Goal: Download file/media

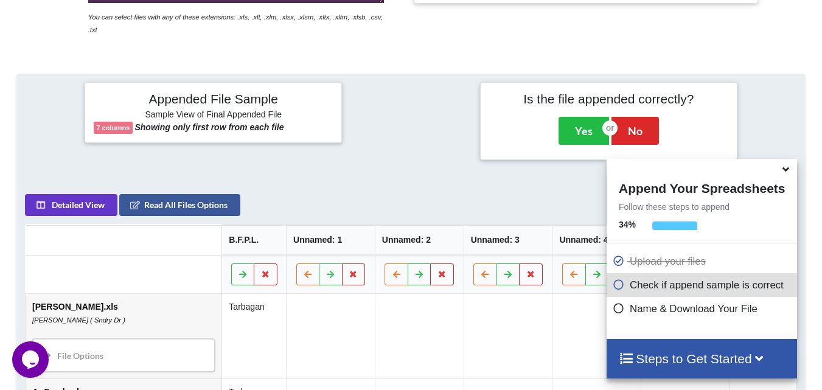
scroll to position [169, 0]
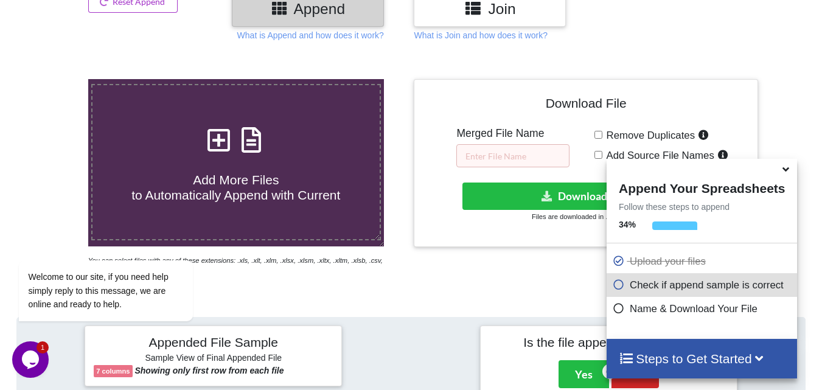
click at [618, 305] on icon at bounding box center [618, 306] width 12 height 10
click at [612, 311] on icon at bounding box center [618, 306] width 12 height 10
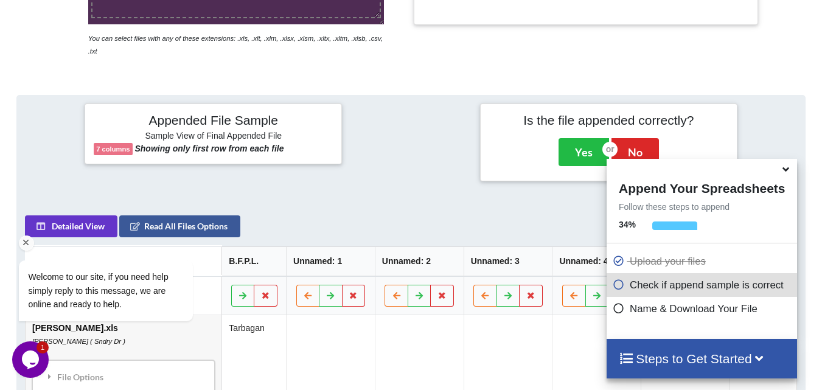
scroll to position [412, 0]
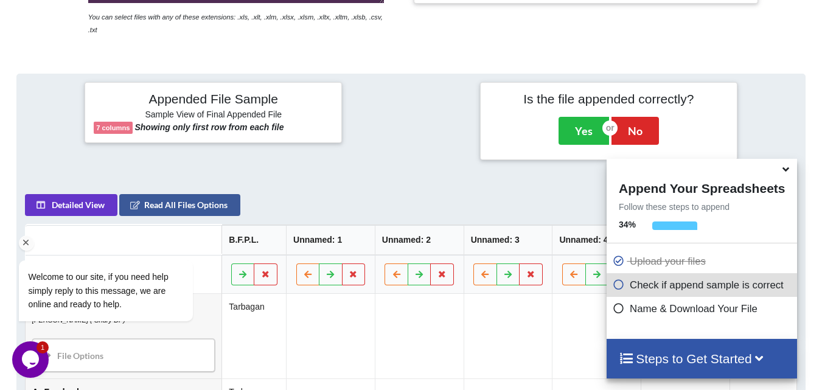
click at [24, 243] on icon "Chat attention grabber" at bounding box center [26, 242] width 11 height 11
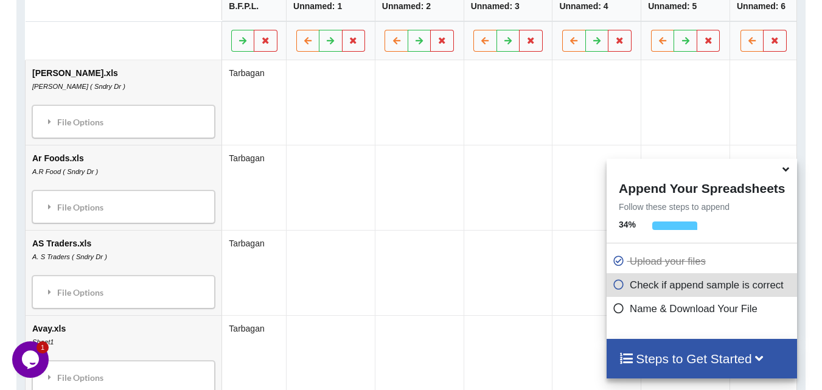
scroll to position [281, 0]
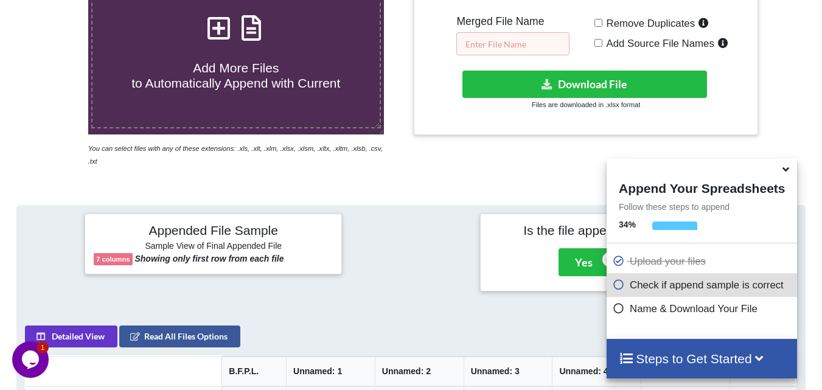
click at [515, 43] on input "text" at bounding box center [512, 43] width 113 height 23
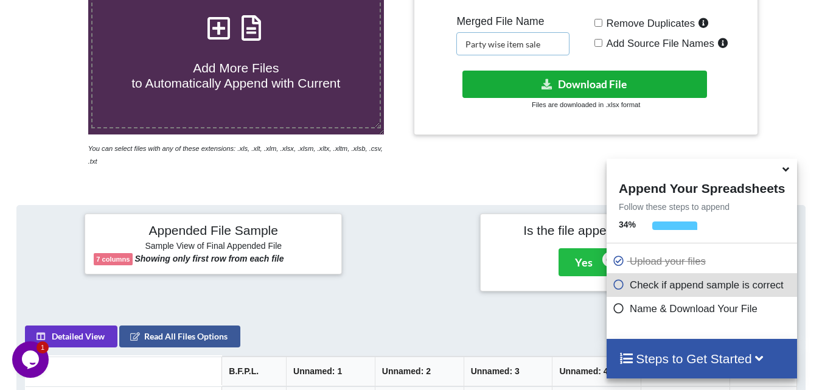
type input "Party wise item sale"
click at [555, 94] on button "Download File" at bounding box center [584, 84] width 244 height 27
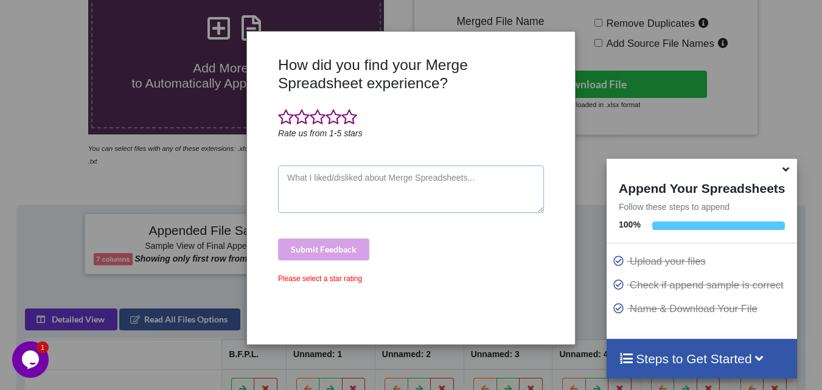
click at [399, 193] on textarea at bounding box center [411, 188] width 266 height 47
type textarea "nice work keep it up"
click at [564, 48] on div "How did you find your Merge Spreadsheet experience? Rate us from 1-5 stars nice…" at bounding box center [411, 188] width 326 height 294
click at [300, 313] on div "How did you find your Merge Spreadsheet experience? Rate us from 1-5 stars nice…" at bounding box center [411, 195] width 272 height 279
click at [175, 296] on div "How did you find your Merge Spreadsheet experience? Rate us from 1-5 stars nice…" at bounding box center [411, 195] width 822 height 390
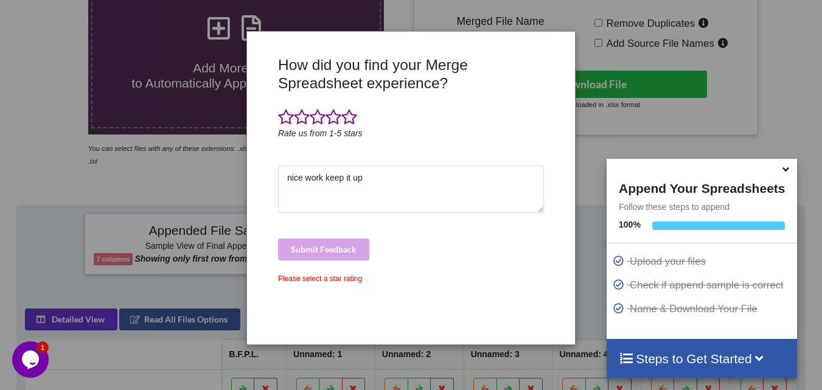
click at [175, 294] on div "How did you find your Merge Spreadsheet experience? Rate us from 1-5 stars nice…" at bounding box center [411, 195] width 822 height 390
click at [783, 173] on icon at bounding box center [785, 167] width 13 height 11
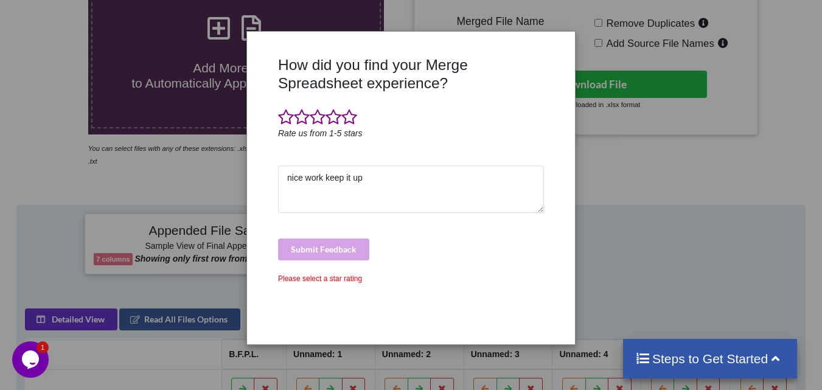
click at [610, 252] on div "How did you find your Merge Spreadsheet experience? Rate us from 1-5 stars nice…" at bounding box center [411, 195] width 822 height 390
click at [156, 236] on div "How did you find your Merge Spreadsheet experience? Rate us from 1-5 stars nice…" at bounding box center [411, 195] width 822 height 390
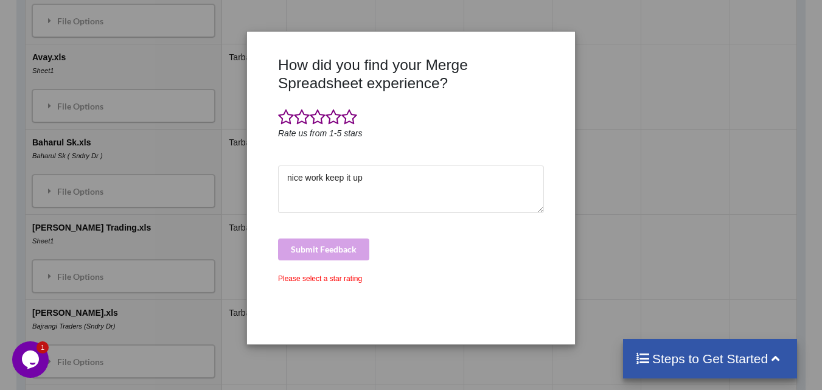
scroll to position [889, 0]
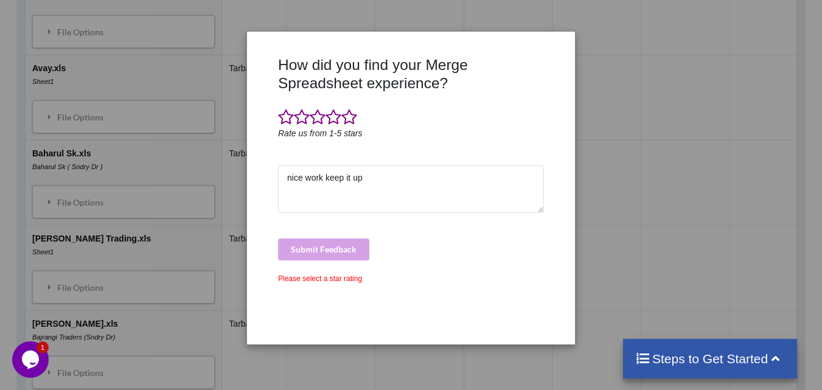
click at [311, 251] on div "Submit Feedback" at bounding box center [411, 249] width 266 height 22
click at [348, 126] on span at bounding box center [349, 117] width 16 height 17
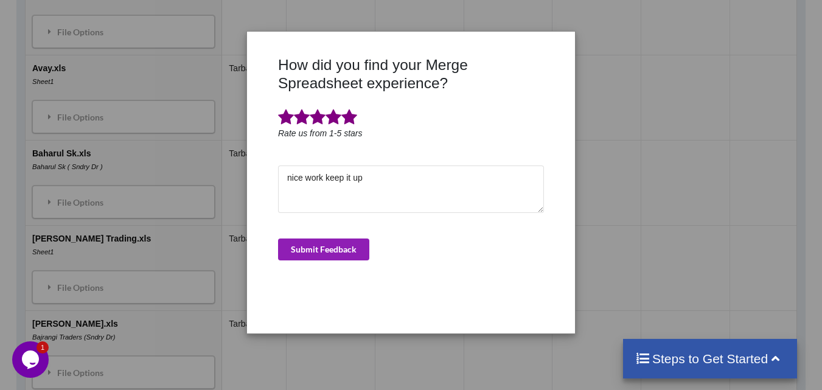
click at [316, 245] on button "Submit Feedback" at bounding box center [323, 249] width 91 height 22
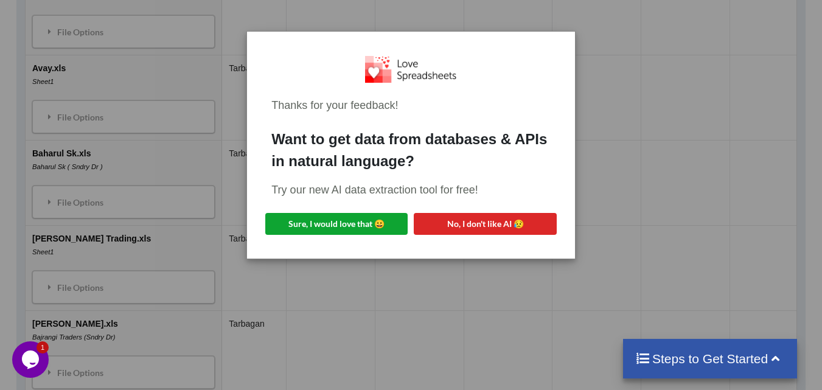
click at [348, 220] on button "Sure, I would love that 😀" at bounding box center [336, 224] width 142 height 22
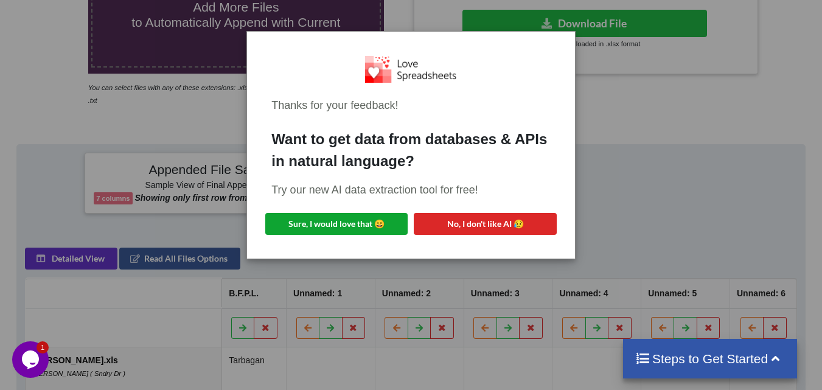
scroll to position [38, 0]
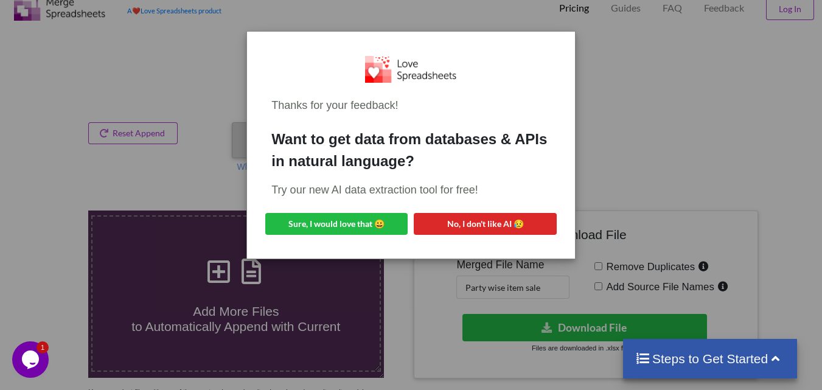
click at [503, 207] on div "Thanks for your feedback! Want to get data from databases & APIs in natural lan…" at bounding box center [411, 144] width 308 height 207
click at [328, 213] on button "Sure, I would love that 😀" at bounding box center [336, 224] width 142 height 22
click at [552, 188] on div "Thanks for your feedback! Want to get data from databases & APIs in natural lan…" at bounding box center [411, 144] width 308 height 207
drag, startPoint x: 552, startPoint y: 188, endPoint x: 581, endPoint y: 135, distance: 60.4
click at [553, 189] on div "Thanks for your feedback! Want to get data from databases & APIs in natural lan…" at bounding box center [411, 144] width 308 height 207
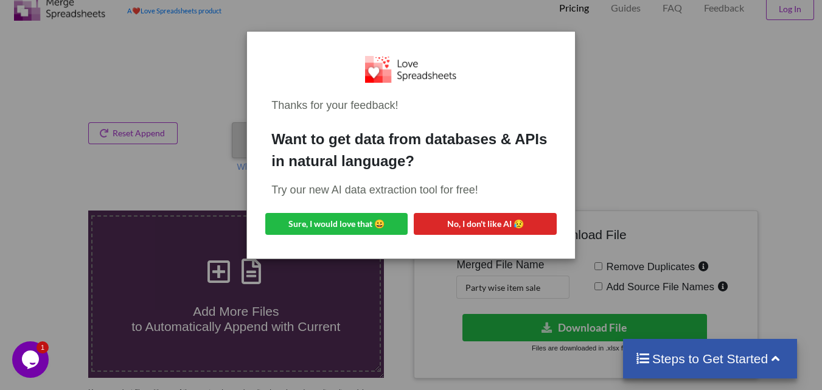
click at [523, 79] on div at bounding box center [410, 69] width 279 height 26
click at [547, 48] on div "Thanks for your feedback! Want to get data from databases & APIs in natural lan…" at bounding box center [411, 144] width 308 height 207
click at [566, 43] on div "Thanks for your feedback! Want to get data from databases & APIs in natural lan…" at bounding box center [410, 145] width 327 height 226
click at [730, 188] on div "Thanks for your feedback! Want to get data from databases & APIs in natural lan…" at bounding box center [411, 195] width 822 height 390
